Goal: Information Seeking & Learning: Learn about a topic

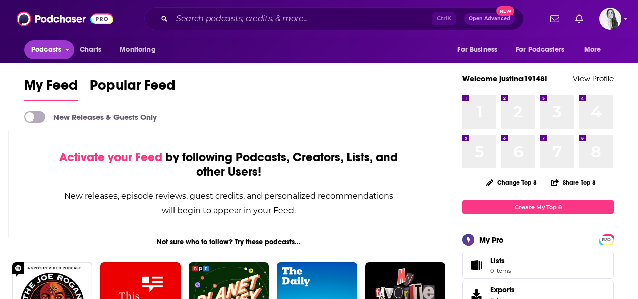
click at [51, 47] on span "Podcasts" at bounding box center [46, 50] width 30 height 14
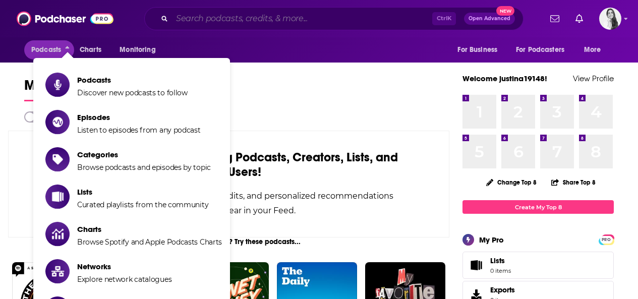
click at [259, 18] on input "Search podcasts, credits, & more..." at bounding box center [302, 19] width 260 height 16
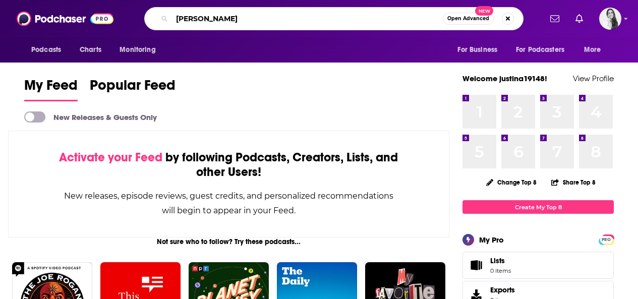
type input "[PERSON_NAME]"
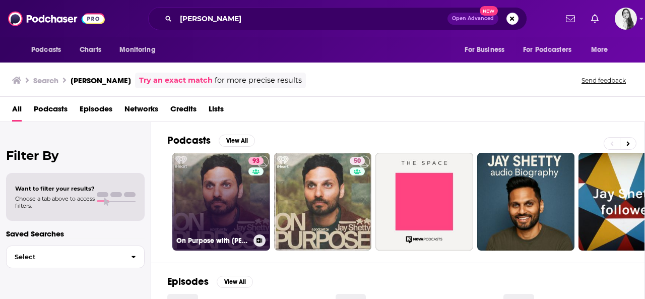
click at [218, 199] on link "93 On Purpose with [PERSON_NAME]" at bounding box center [221, 202] width 98 height 98
